Goal: Information Seeking & Learning: Understand process/instructions

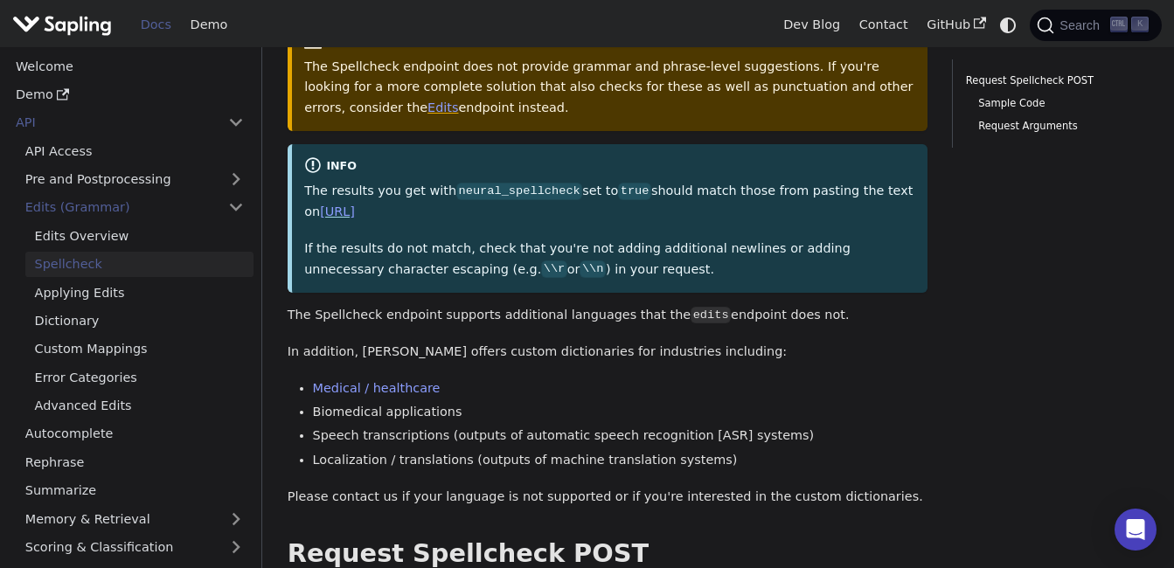
scroll to position [200, 0]
drag, startPoint x: 289, startPoint y: 309, endPoint x: 842, endPoint y: 306, distance: 552.6
click at [842, 306] on p "The Spellcheck endpoint supports additional languages that the edits endpoint d…" at bounding box center [608, 314] width 640 height 21
drag, startPoint x: 842, startPoint y: 306, endPoint x: 801, endPoint y: 404, distance: 106.2
click at [801, 404] on li "Biomedical applications" at bounding box center [620, 411] width 615 height 21
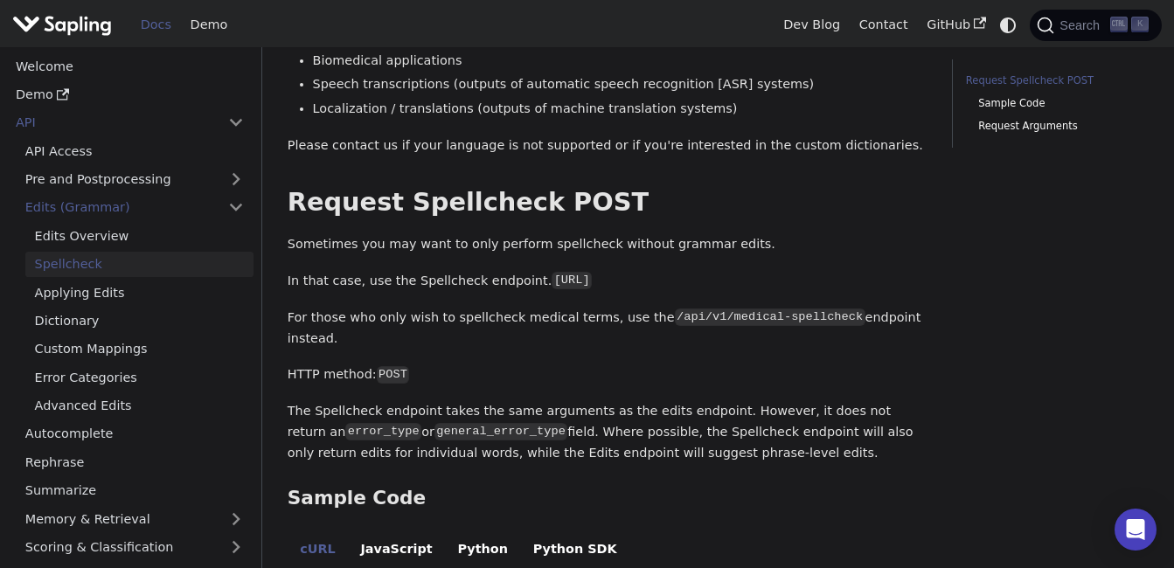
scroll to position [552, 0]
drag, startPoint x: 584, startPoint y: 246, endPoint x: 783, endPoint y: 221, distance: 200.9
drag, startPoint x: 783, startPoint y: 221, endPoint x: 768, endPoint y: 240, distance: 24.2
click at [768, 240] on p "Sometimes you may want to only perform spellcheck without grammar edits." at bounding box center [608, 243] width 640 height 21
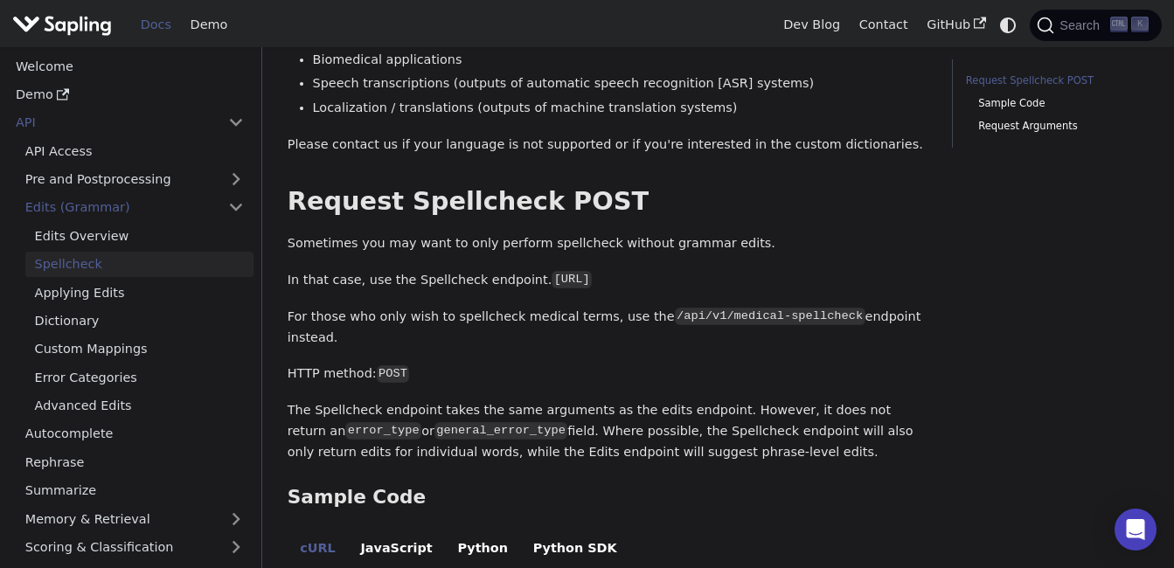
drag, startPoint x: 523, startPoint y: 281, endPoint x: 818, endPoint y: 279, distance: 295.5
click at [818, 279] on p "In that case, use the Spellcheck endpoint. [URL]" at bounding box center [608, 280] width 640 height 21
copy code "[URL]"
click at [425, 364] on p "HTTP method: POST" at bounding box center [608, 374] width 640 height 21
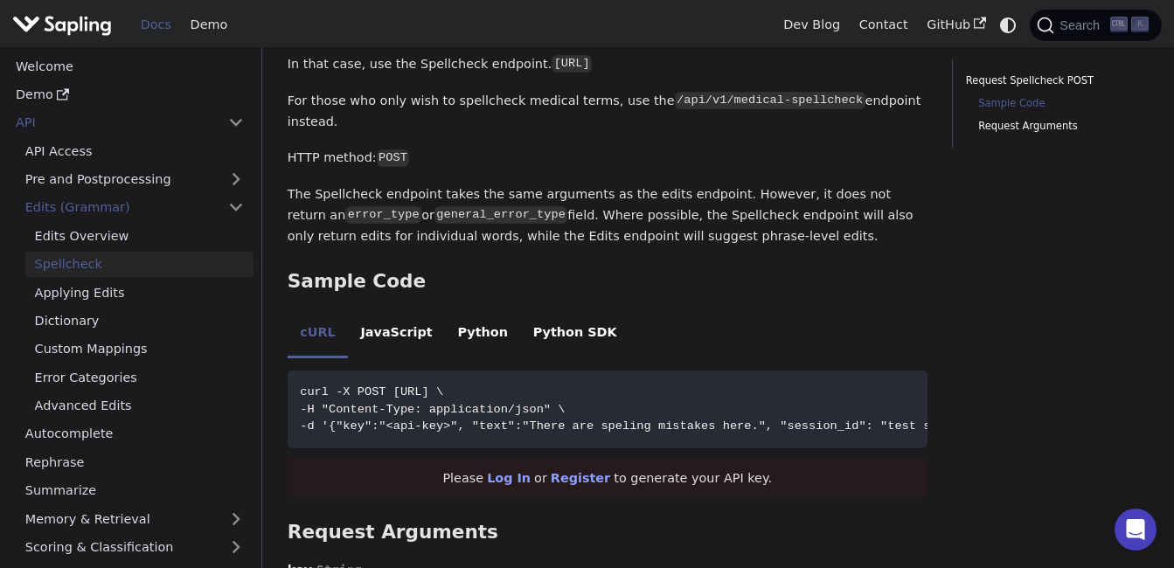
scroll to position [769, 0]
click at [467, 310] on li "Python" at bounding box center [482, 333] width 75 height 49
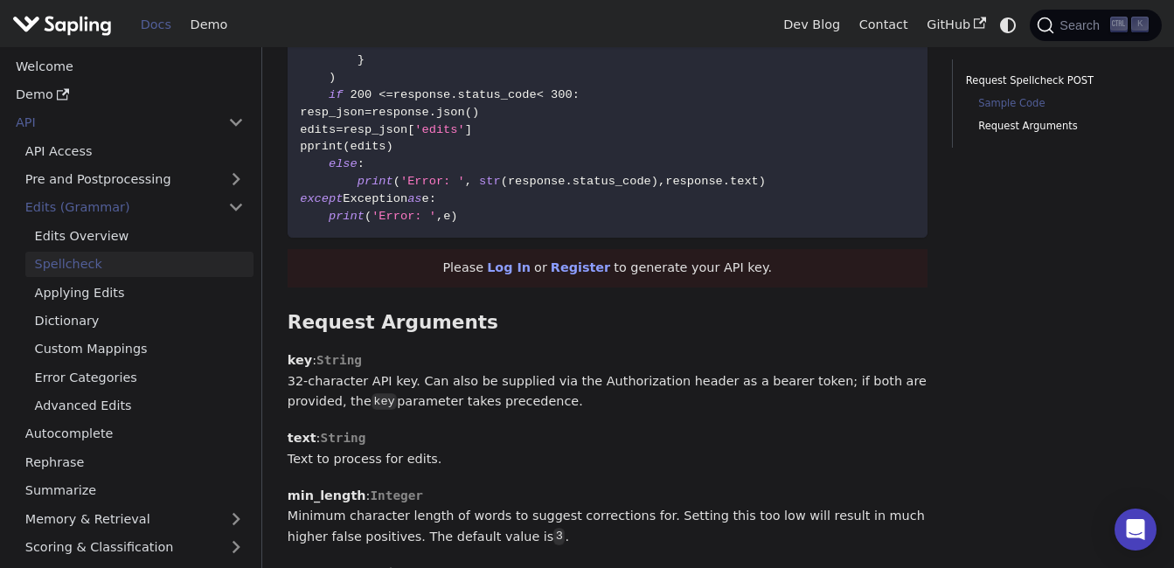
scroll to position [1274, 0]
drag, startPoint x: 288, startPoint y: 443, endPoint x: 525, endPoint y: 445, distance: 237.8
click at [525, 445] on p "text : String Text to process for edits." at bounding box center [608, 449] width 640 height 42
drag, startPoint x: 525, startPoint y: 445, endPoint x: 481, endPoint y: 468, distance: 50.1
click at [481, 468] on div "Spellcheck For some use cases, grammar and phrase-level edits may not be necess…" at bounding box center [608, 452] width 640 height 3265
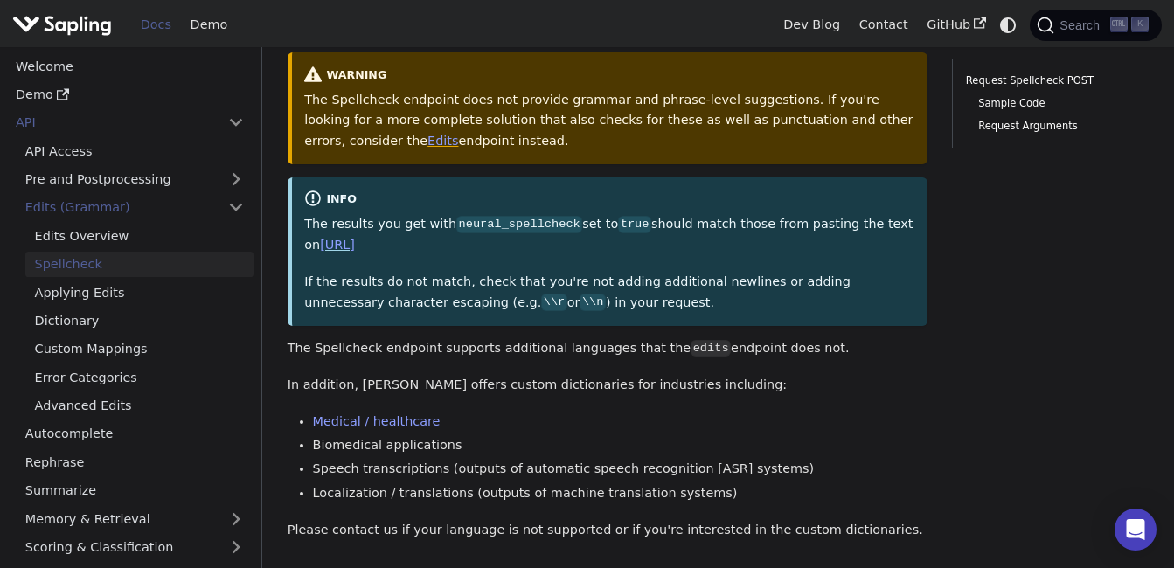
scroll to position [0, 0]
